Goal: Information Seeking & Learning: Find contact information

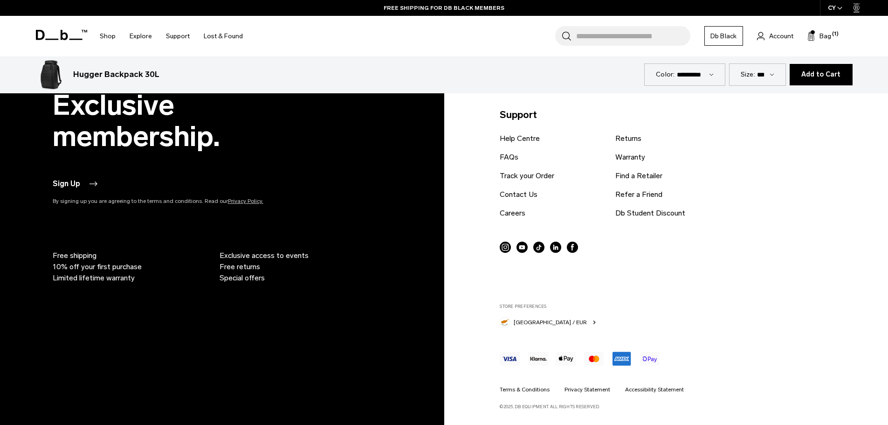
scroll to position [4144, 0]
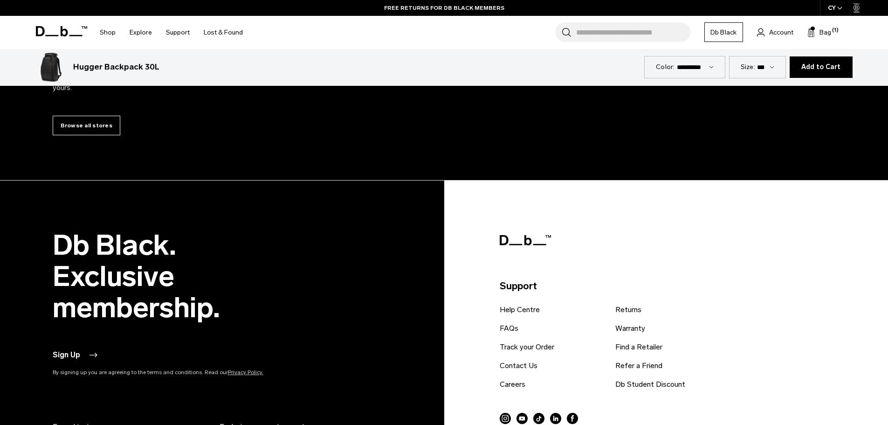
click at [148, 352] on div "Sign Up" at bounding box center [179, 354] width 252 height 11
click at [86, 356] on button "Sign Up" at bounding box center [76, 354] width 46 height 11
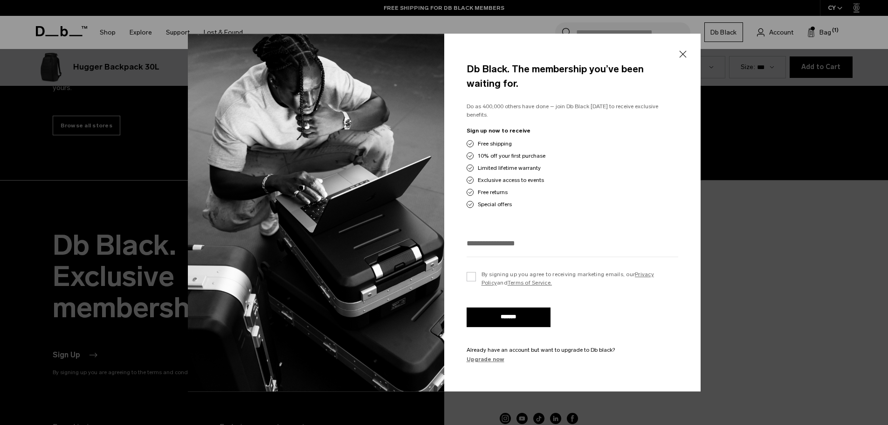
click at [498, 355] on link "Upgrade now" at bounding box center [572, 359] width 212 height 8
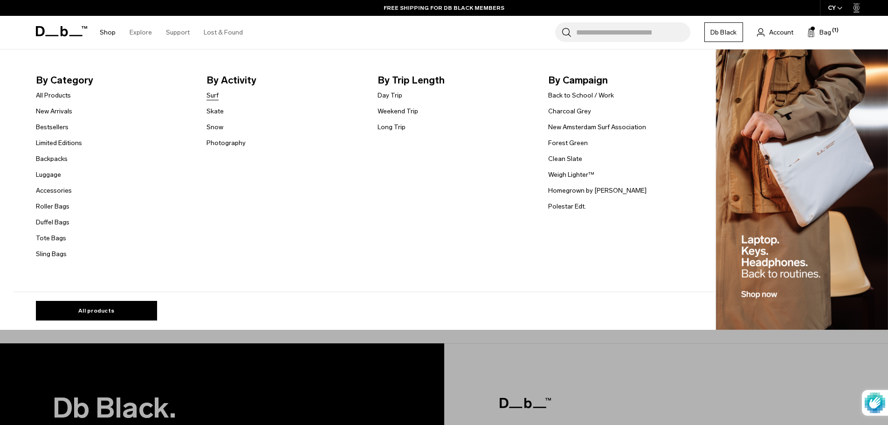
scroll to position [171, 0]
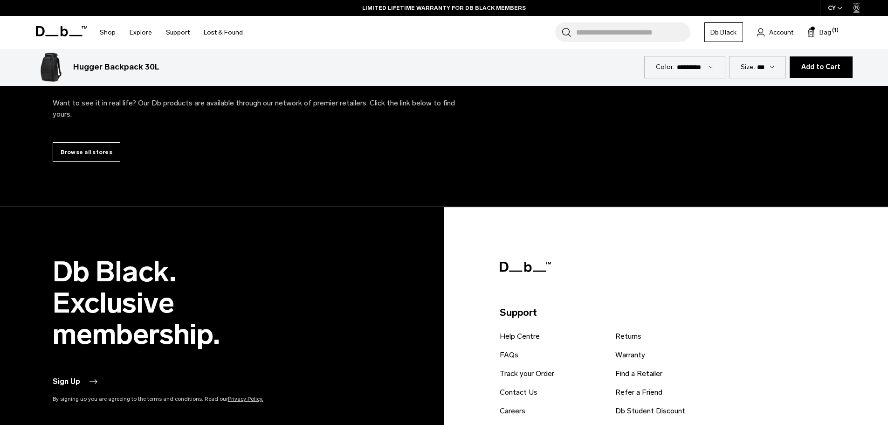
scroll to position [4288, 0]
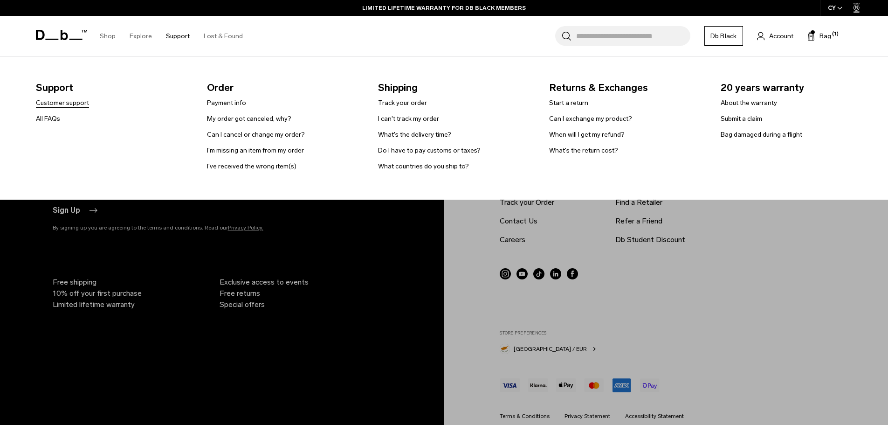
click at [70, 103] on link "Customer support" at bounding box center [62, 103] width 53 height 10
